Goal: Task Accomplishment & Management: Manage account settings

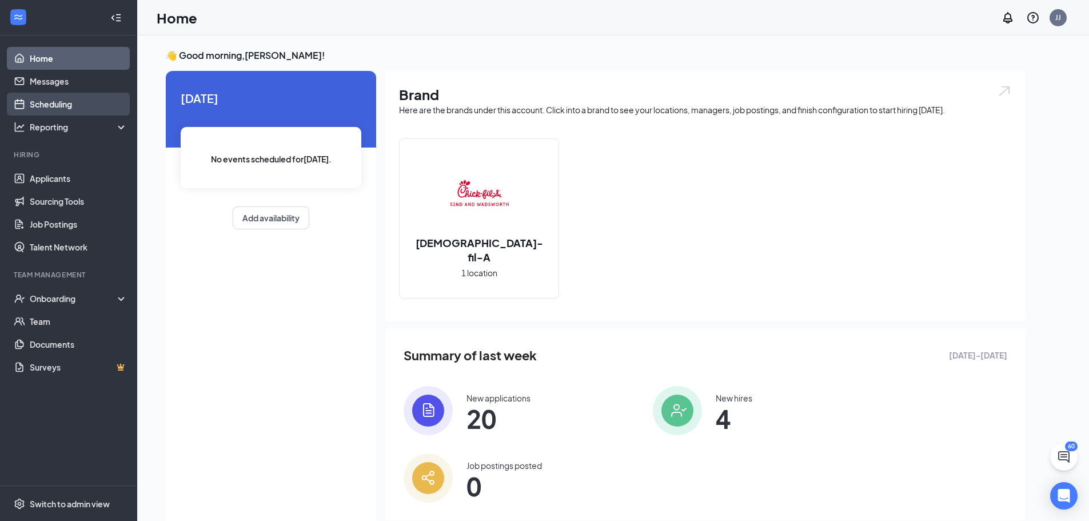
click at [66, 103] on link "Scheduling" at bounding box center [79, 104] width 98 height 23
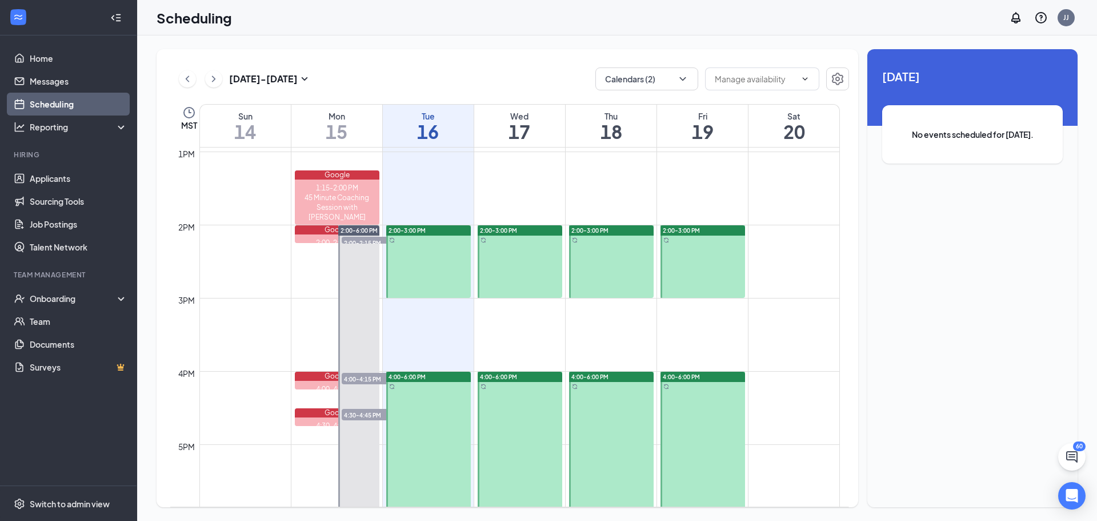
scroll to position [905, 0]
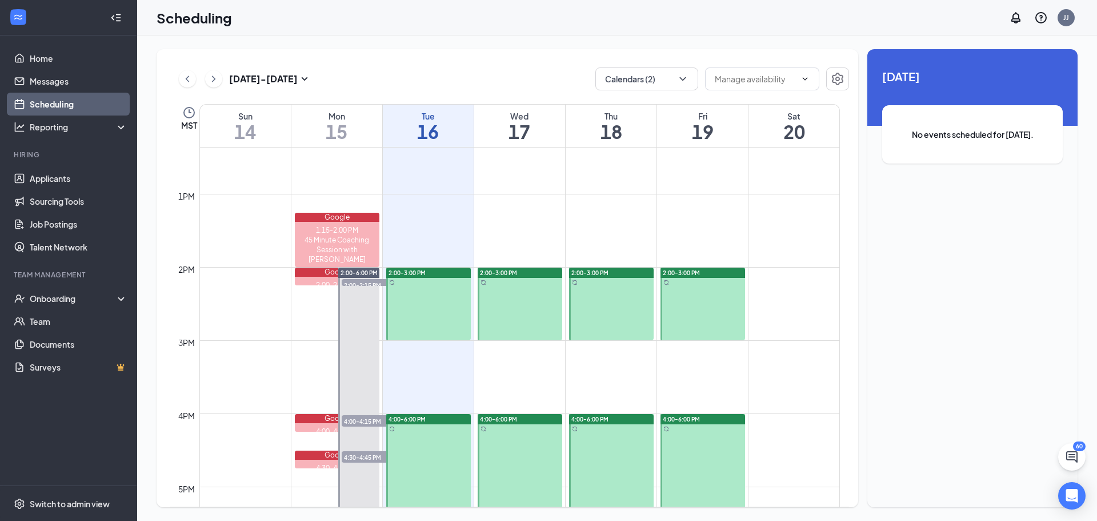
click at [356, 282] on span "2:00-2:15 PM" at bounding box center [370, 284] width 57 height 11
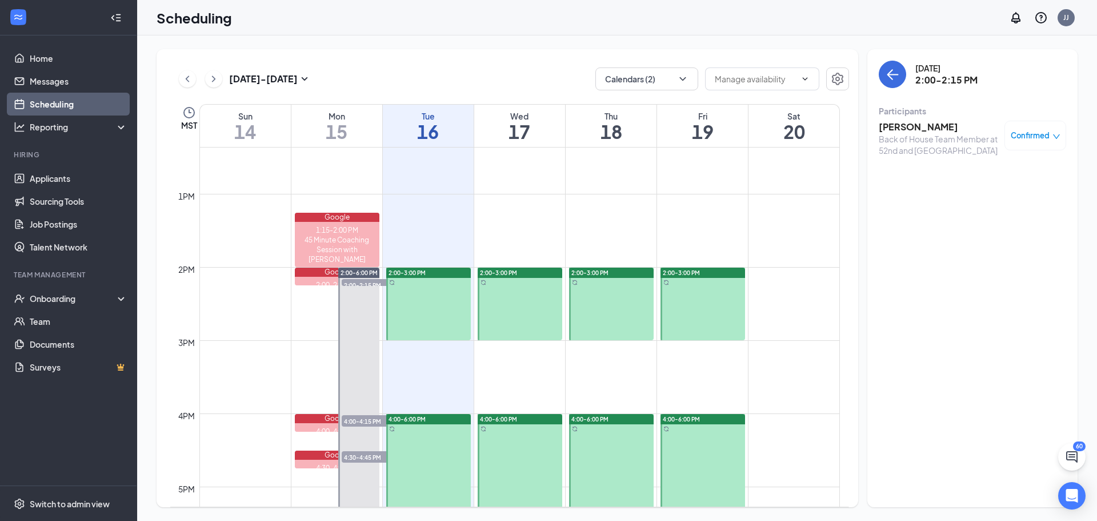
click at [1039, 133] on span "Confirmed" at bounding box center [1030, 135] width 39 height 11
click at [985, 210] on span "Mark as no-show" at bounding box center [1002, 211] width 63 height 13
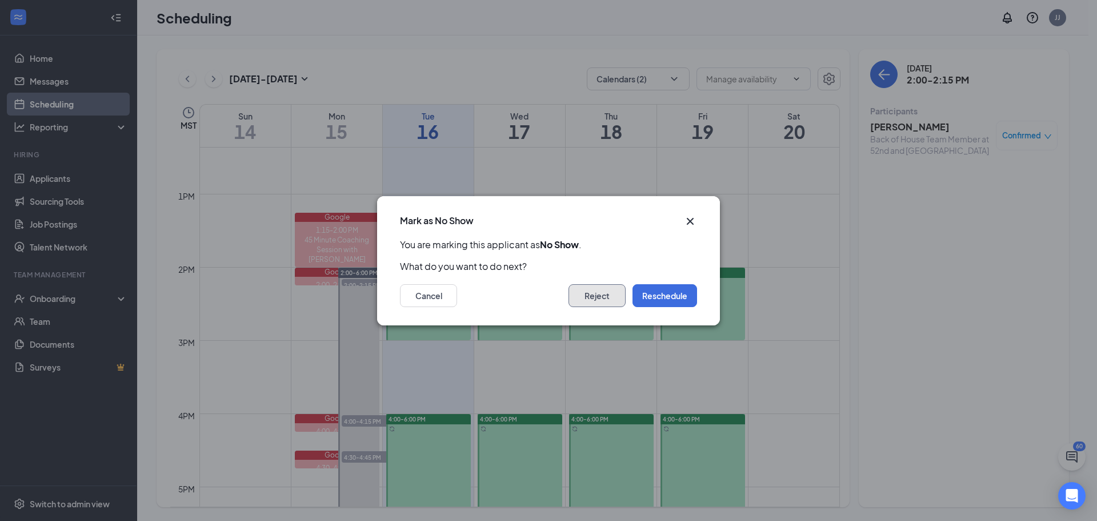
click at [605, 300] on button "Reject" at bounding box center [597, 295] width 57 height 23
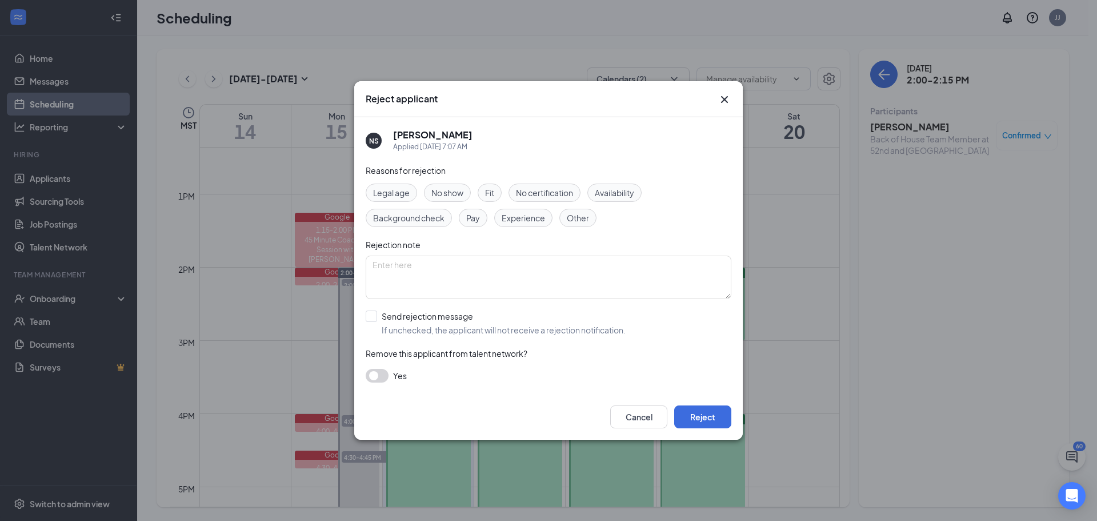
click at [464, 191] on span "No show" at bounding box center [448, 192] width 32 height 13
click at [686, 406] on button "Reject" at bounding box center [702, 416] width 57 height 23
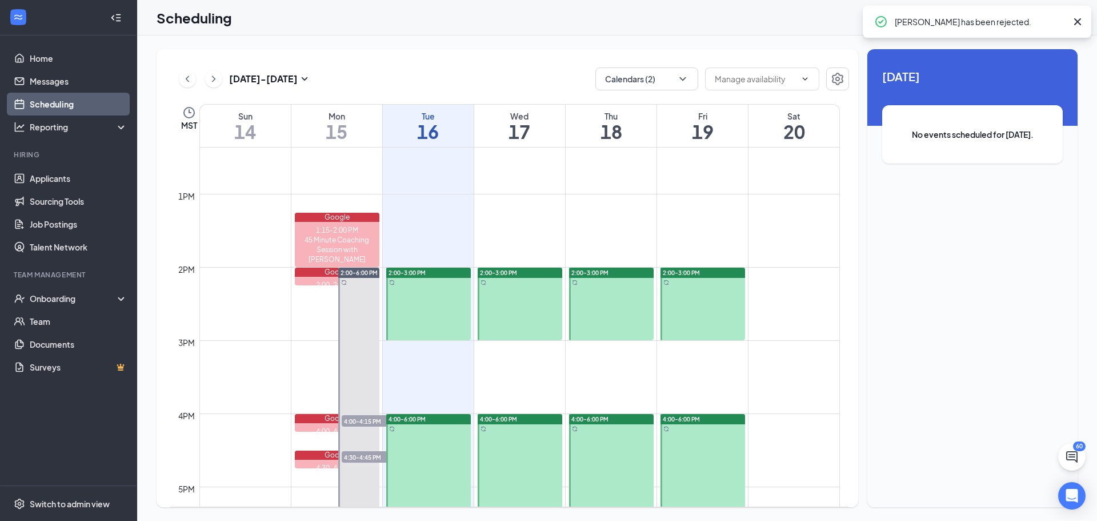
click at [358, 422] on span "4:00-4:15 PM" at bounding box center [370, 420] width 57 height 11
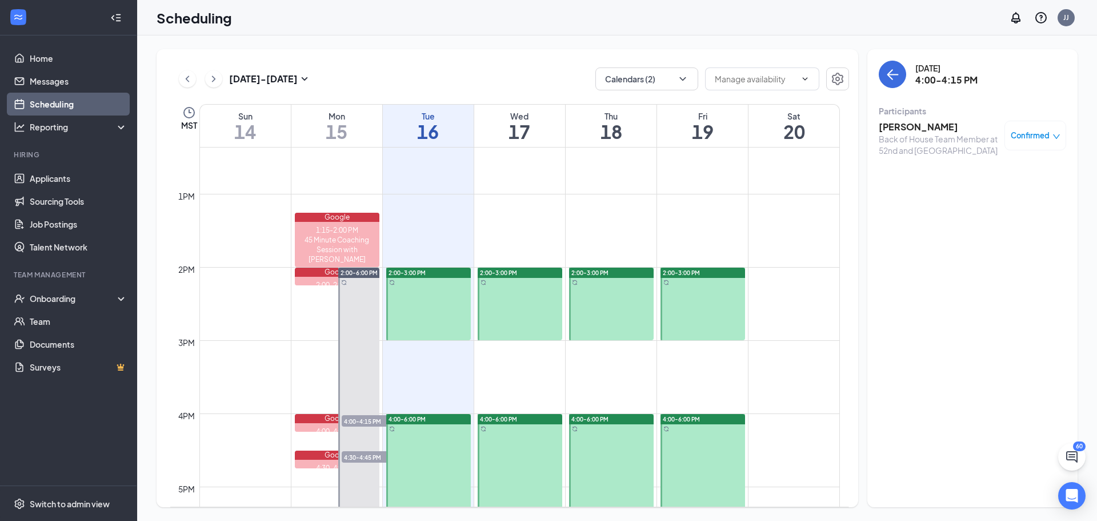
click at [1040, 138] on span "Confirmed" at bounding box center [1030, 135] width 39 height 11
click at [992, 209] on span "Mark as no-show" at bounding box center [1002, 211] width 63 height 13
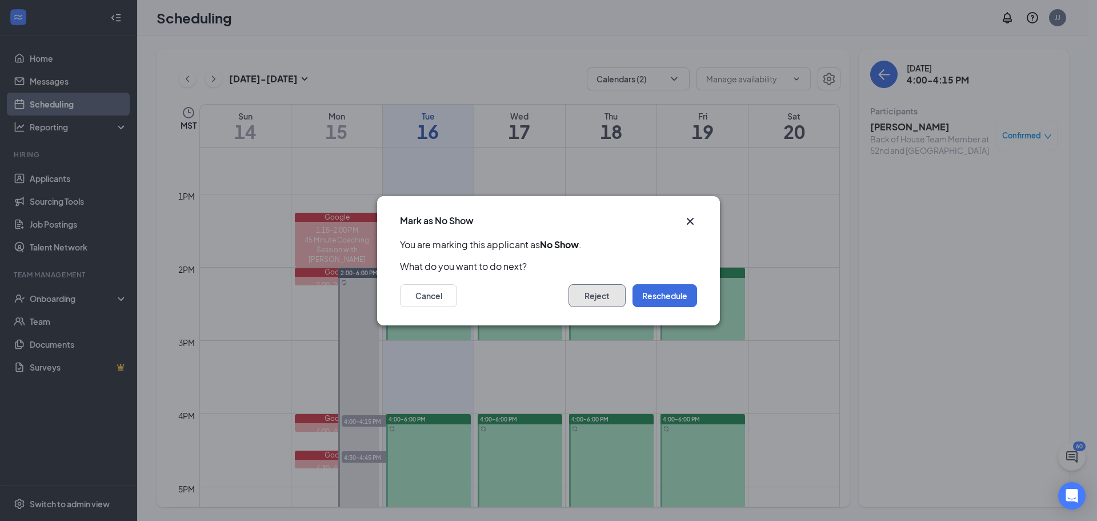
click at [608, 300] on button "Reject" at bounding box center [597, 295] width 57 height 23
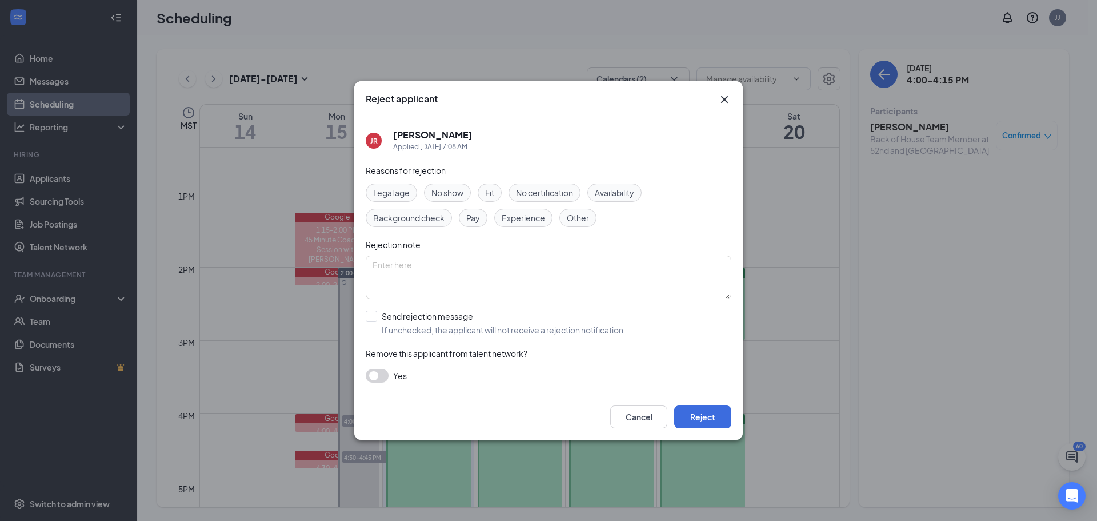
click at [445, 190] on span "No show" at bounding box center [448, 192] width 32 height 13
click at [696, 414] on button "Reject" at bounding box center [702, 416] width 57 height 23
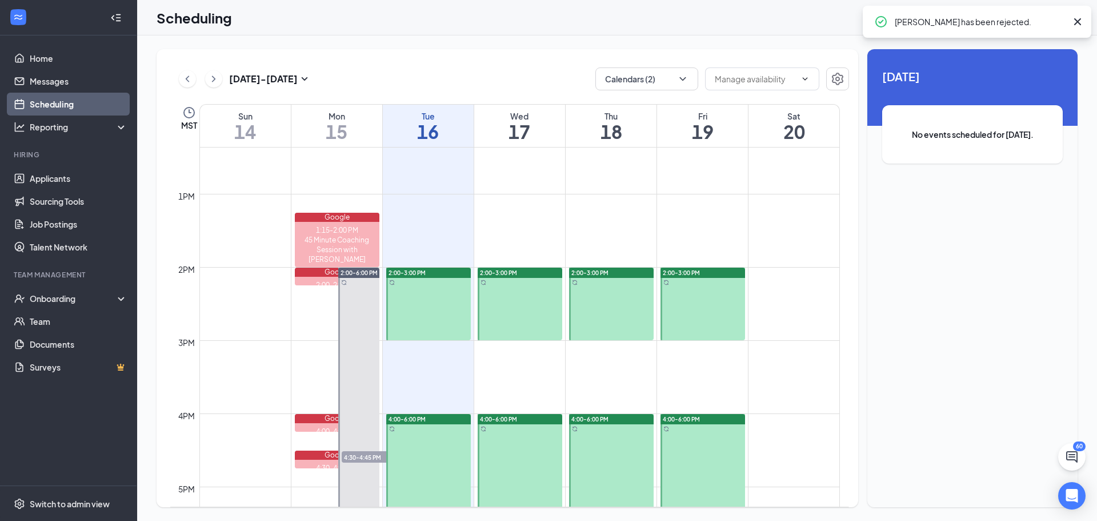
click at [360, 457] on span "4:30-4:45 PM" at bounding box center [370, 456] width 57 height 11
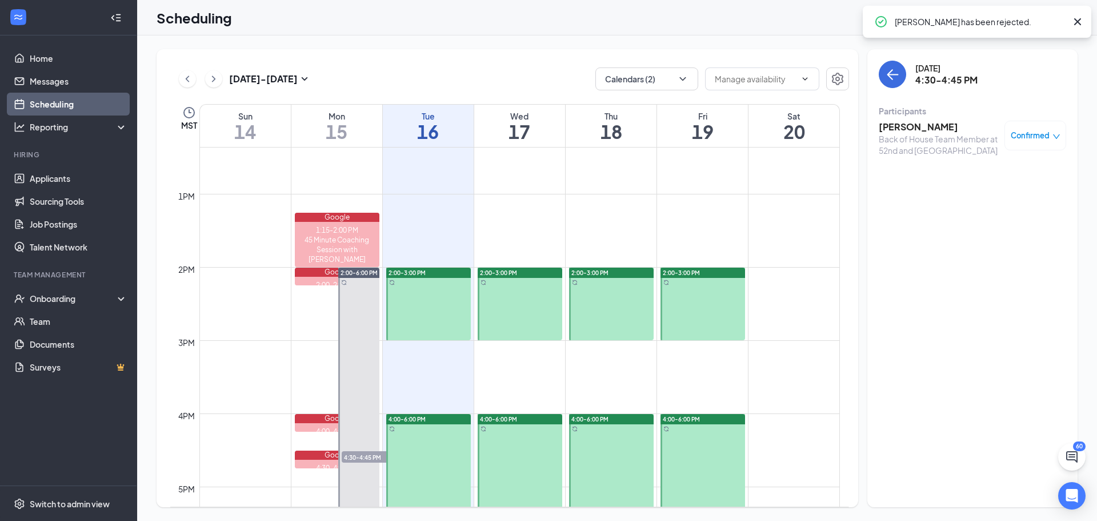
click at [1063, 138] on div "Confirmed" at bounding box center [1036, 136] width 62 height 30
click at [1052, 127] on div "Confirmed" at bounding box center [1036, 136] width 62 height 30
click at [1046, 135] on span "Confirmed" at bounding box center [1030, 135] width 39 height 11
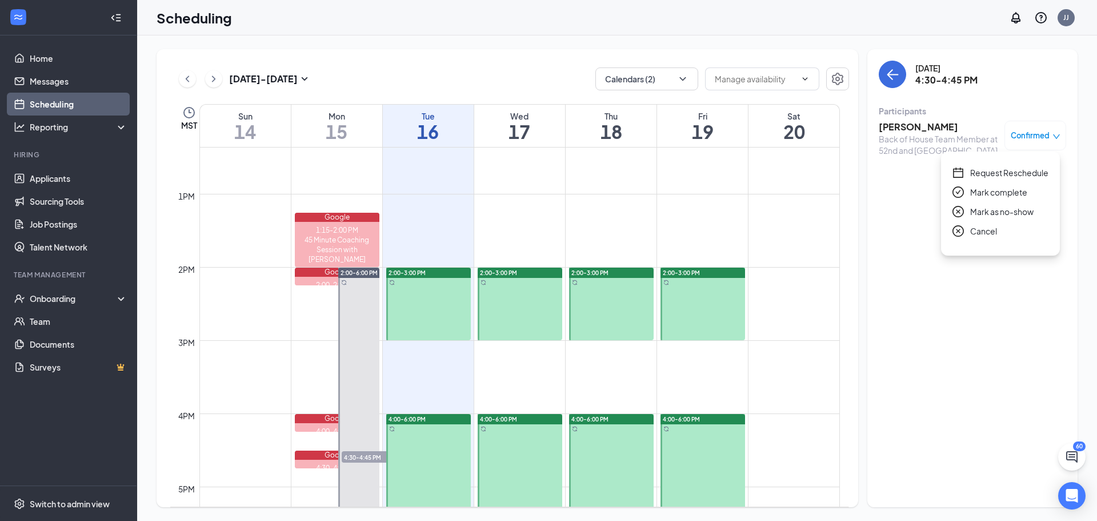
click at [992, 191] on span "Mark complete" at bounding box center [999, 192] width 57 height 13
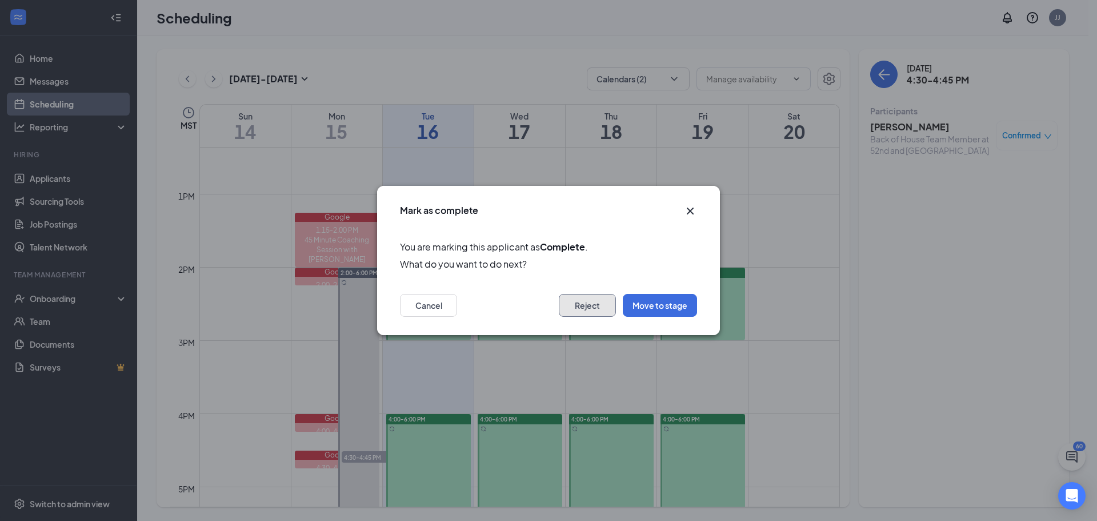
click at [612, 314] on button "Reject" at bounding box center [587, 305] width 57 height 23
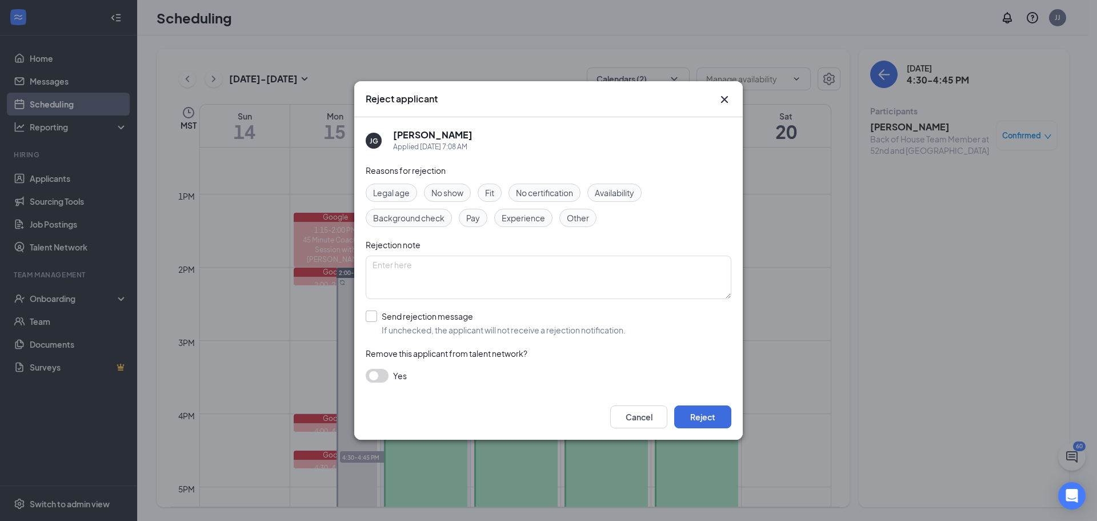
click at [370, 314] on input "Send rejection message If unchecked, the applicant will not receive a rejection…" at bounding box center [496, 322] width 260 height 25
checkbox input "true"
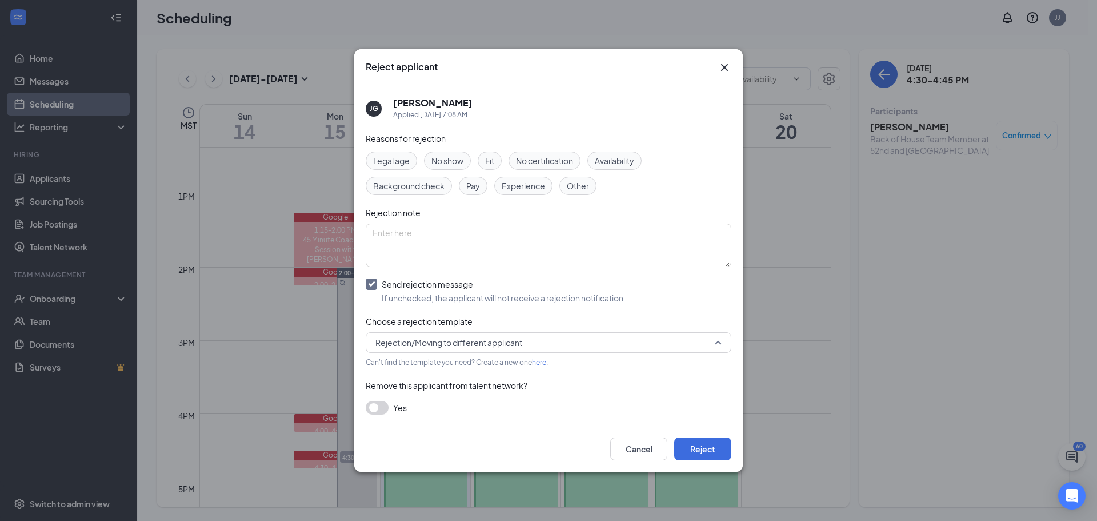
click at [713, 346] on span "Rejection/Moving to different applicant" at bounding box center [549, 342] width 346 height 17
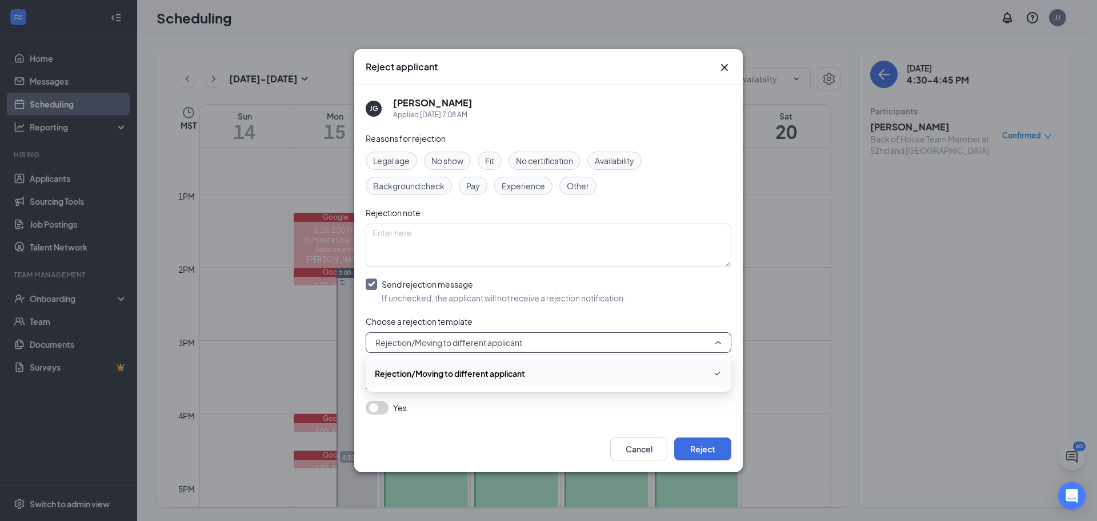
click at [521, 376] on span "Rejection/Moving to different applicant" at bounding box center [450, 373] width 150 height 13
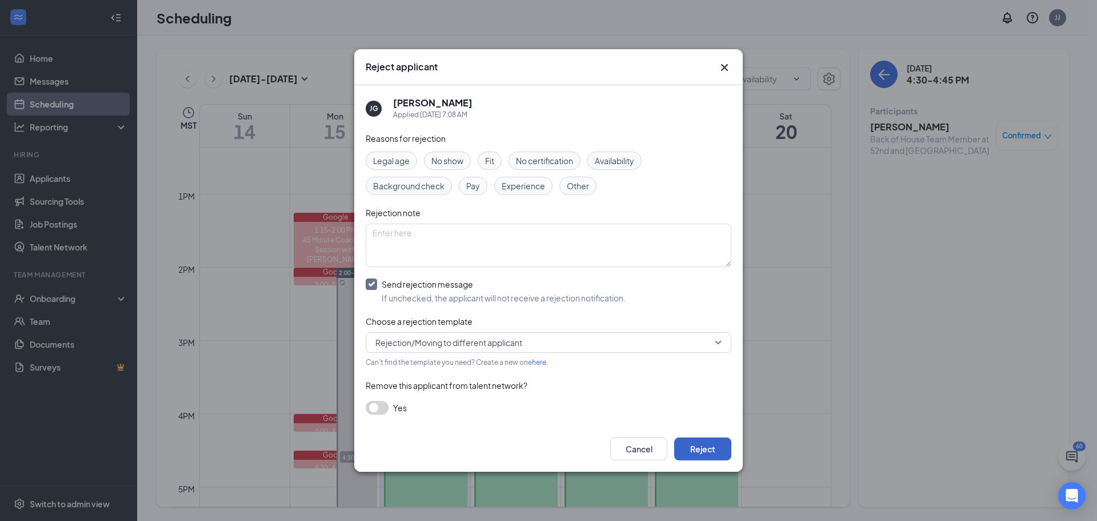
click at [698, 452] on button "Reject" at bounding box center [702, 448] width 57 height 23
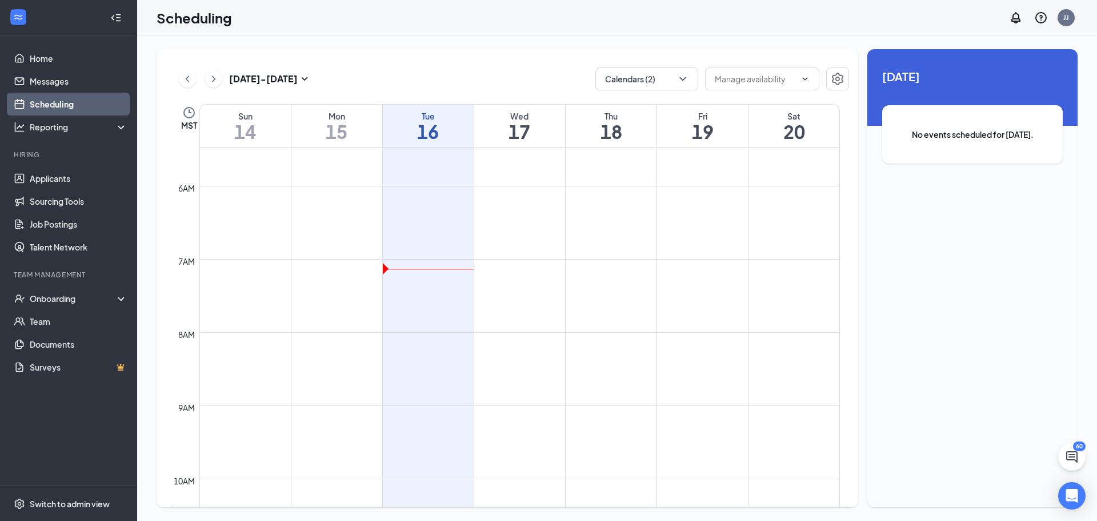
scroll to position [390, 0]
